Goal: Navigation & Orientation: Understand site structure

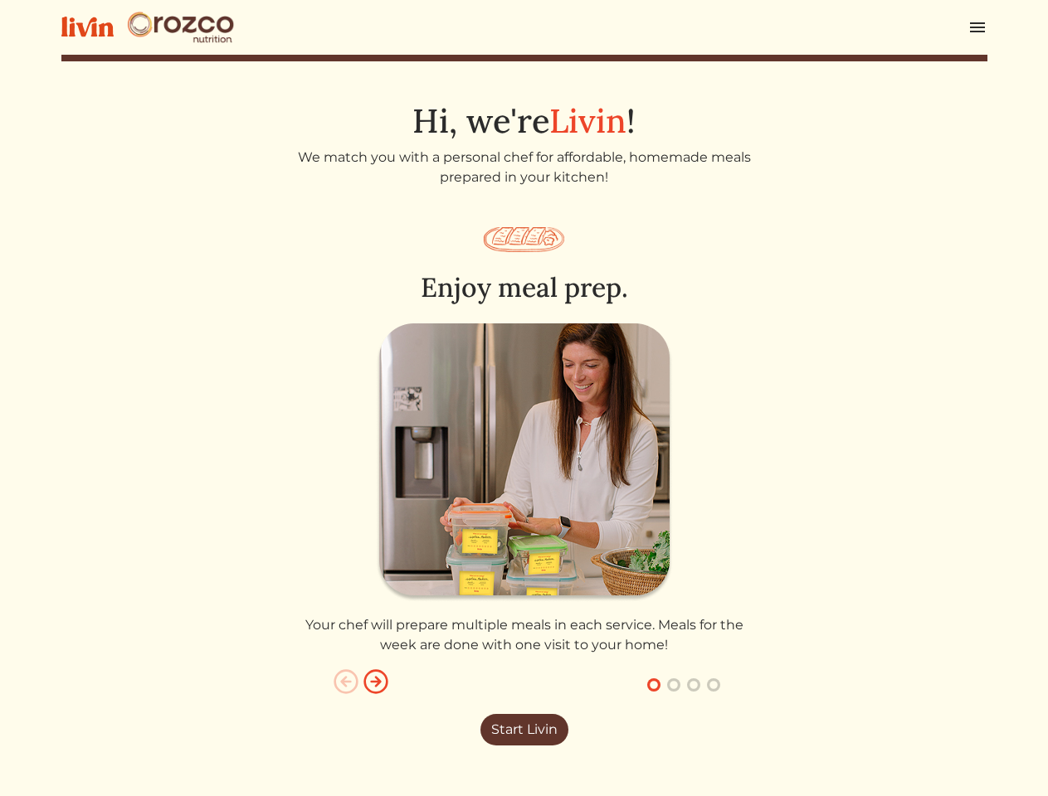
click at [523, 398] on img at bounding box center [524, 462] width 297 height 279
click at [977, 27] on img at bounding box center [977, 27] width 20 height 20
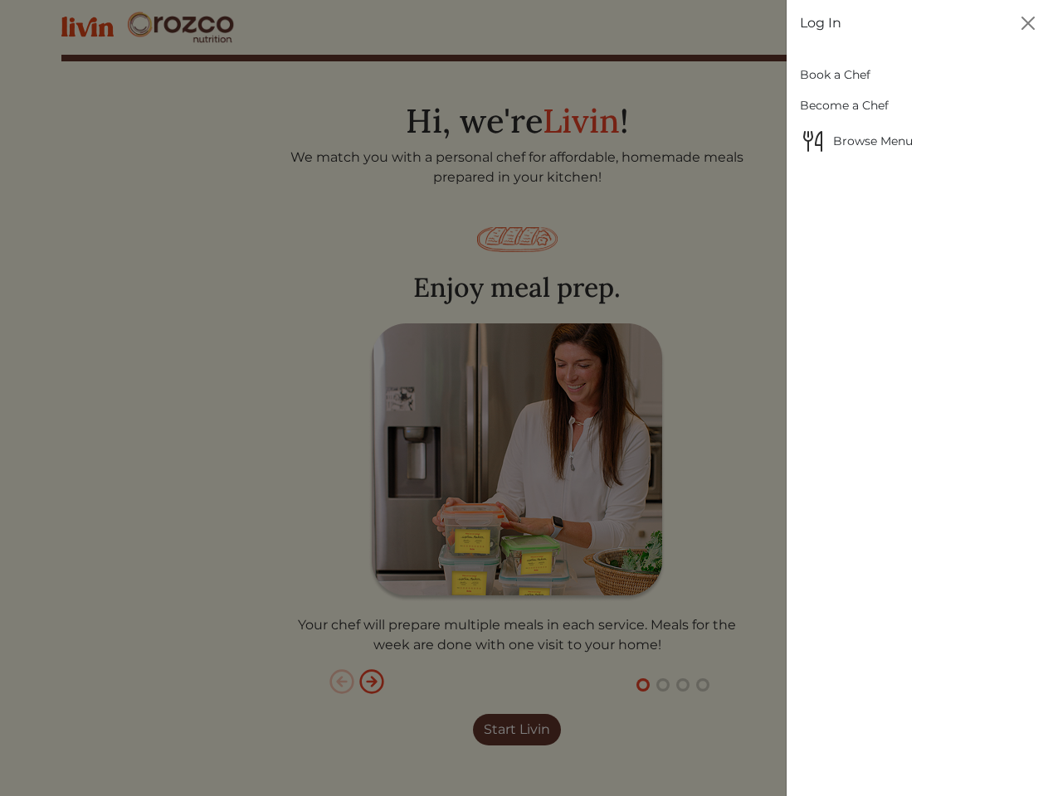
click at [524, 486] on div at bounding box center [524, 398] width 1048 height 796
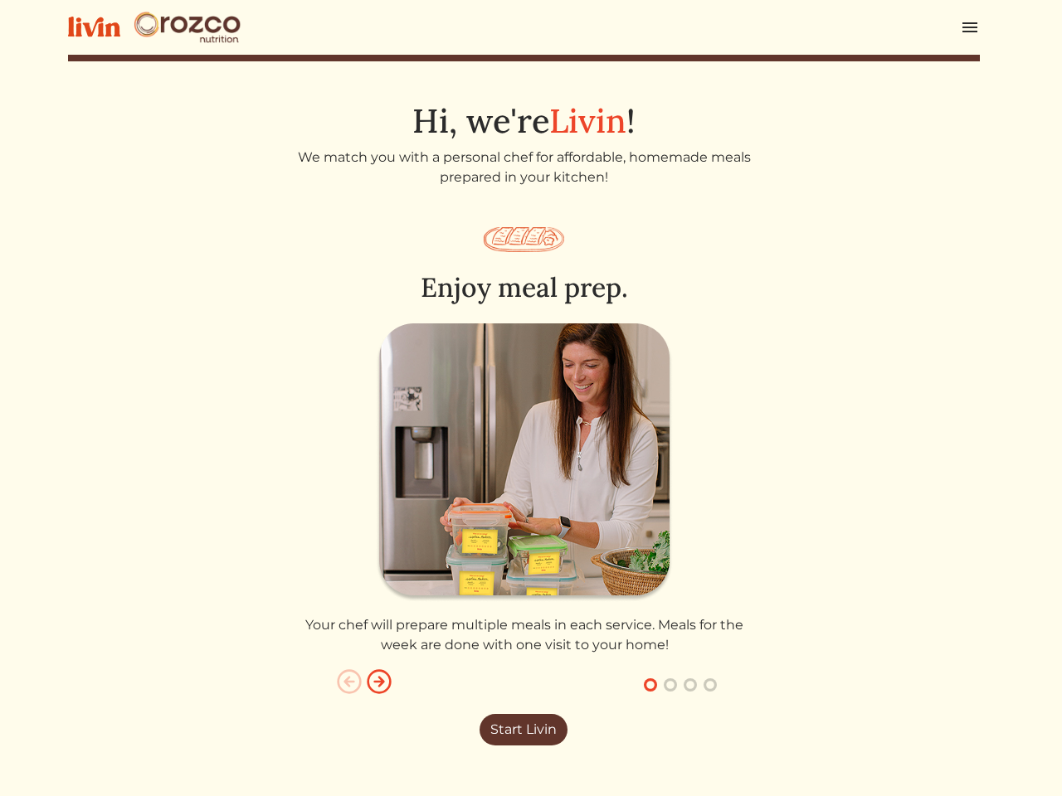
click at [346, 682] on img "button" at bounding box center [349, 682] width 27 height 27
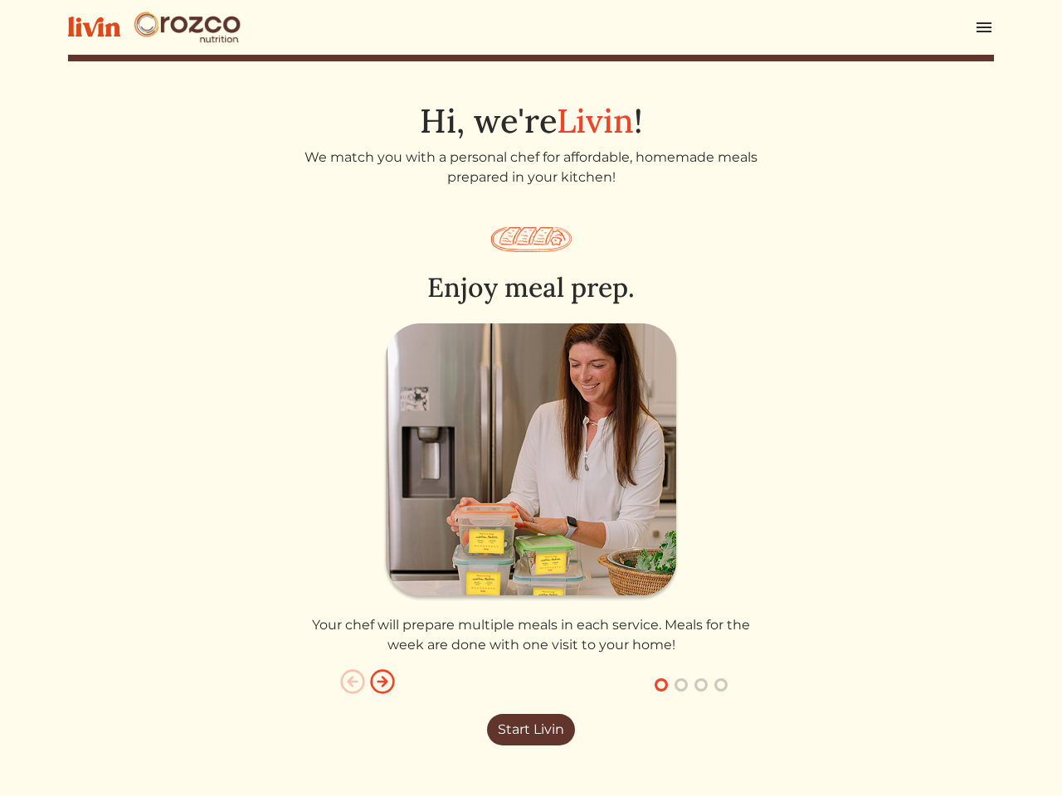
click at [376, 682] on img "button" at bounding box center [382, 682] width 27 height 27
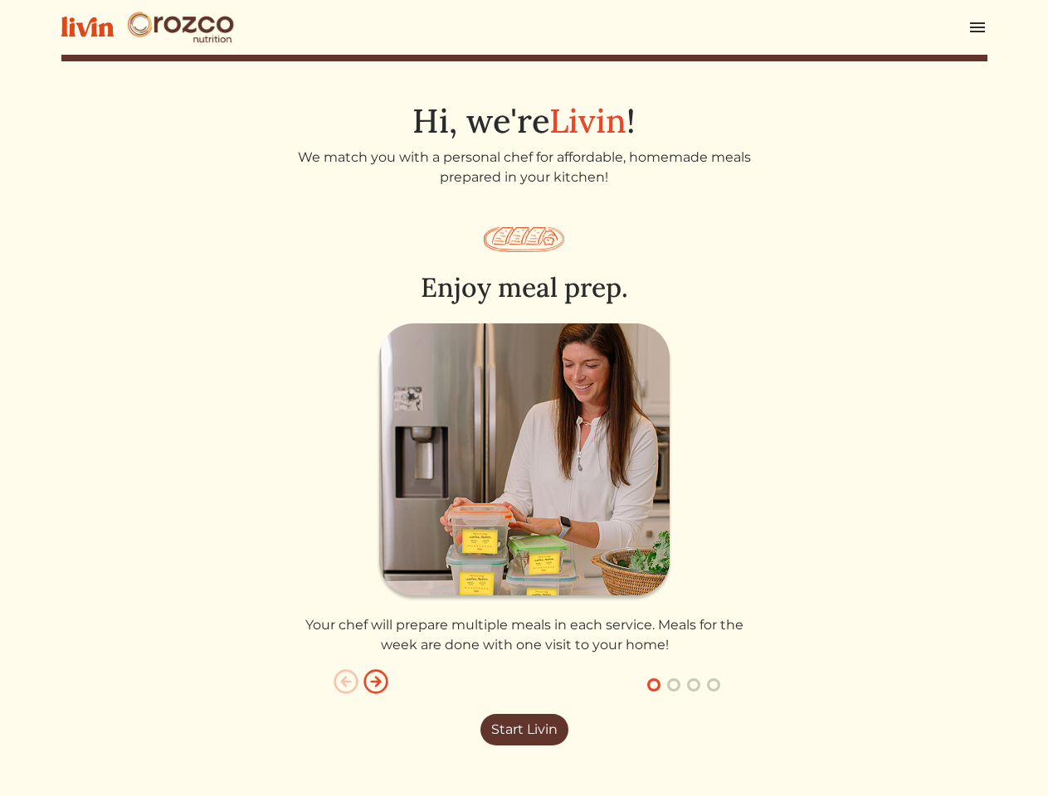
click at [654, 685] on button "button" at bounding box center [654, 685] width 20 height 20
click at [673, 685] on button "button" at bounding box center [674, 685] width 20 height 20
click at [693, 685] on button "button" at bounding box center [693, 685] width 20 height 20
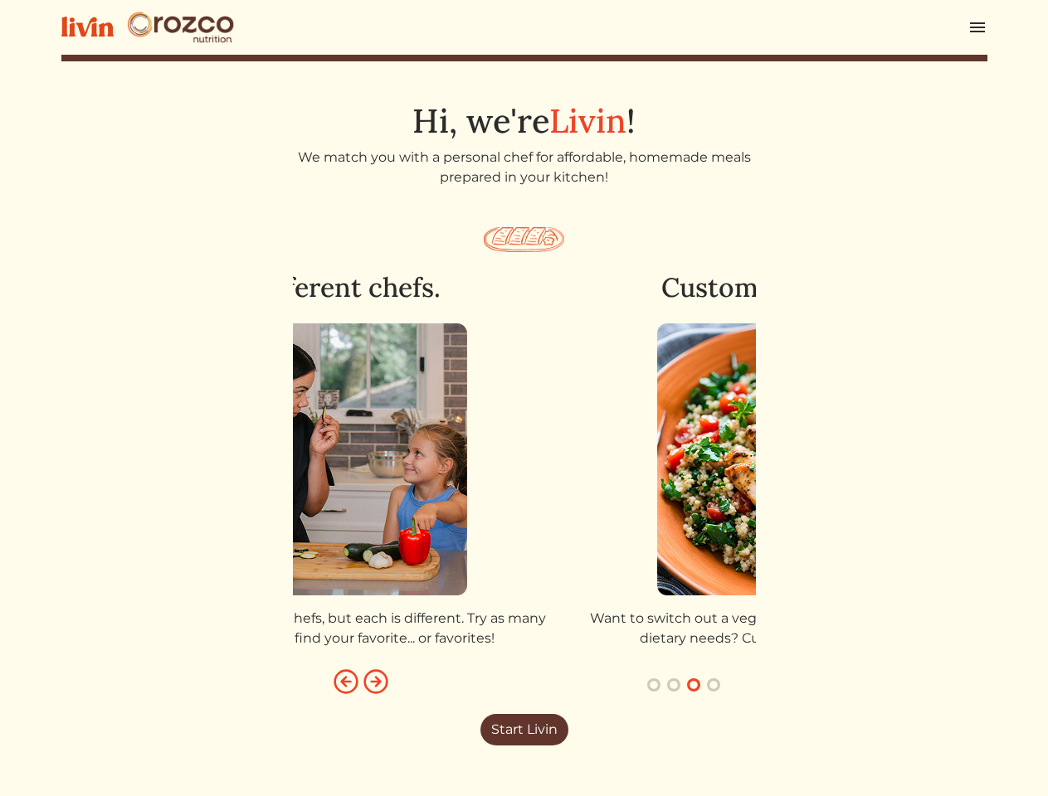
click at [713, 685] on button "button" at bounding box center [713, 685] width 20 height 20
